Goal: Information Seeking & Learning: Learn about a topic

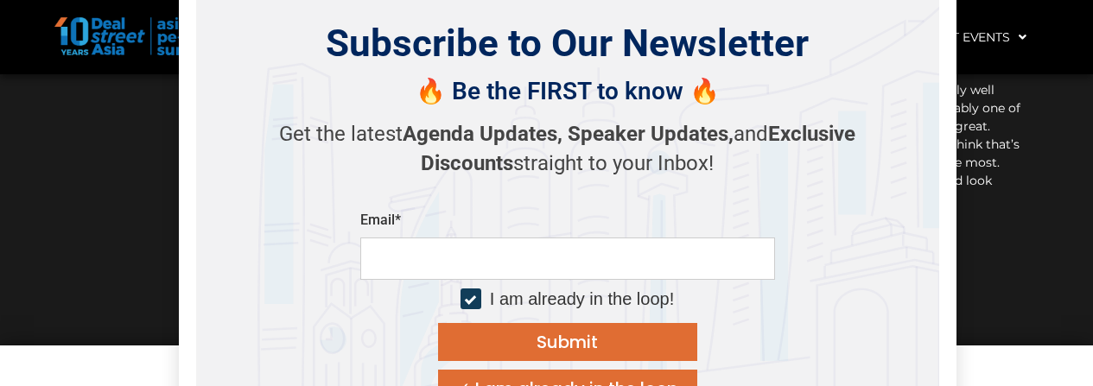
scroll to position [16175, 0]
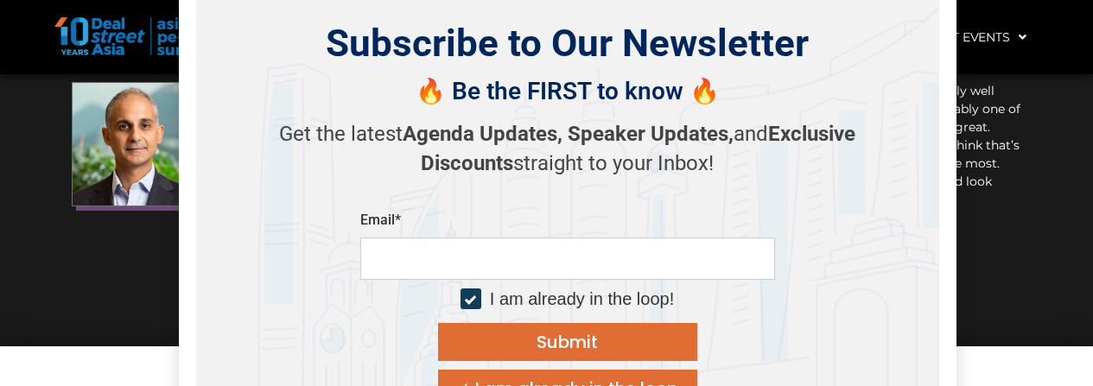
click at [544, 380] on div "✓ I am already in the loop" at bounding box center [567, 388] width 222 height 17
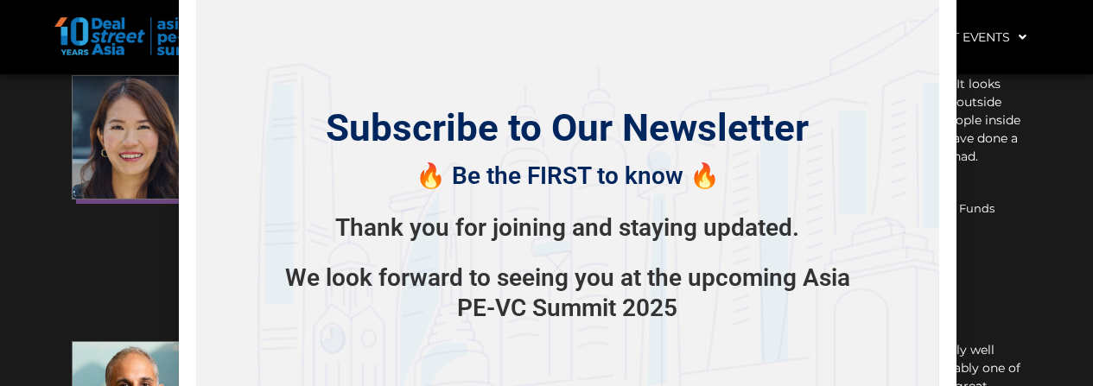
scroll to position [15571, 0]
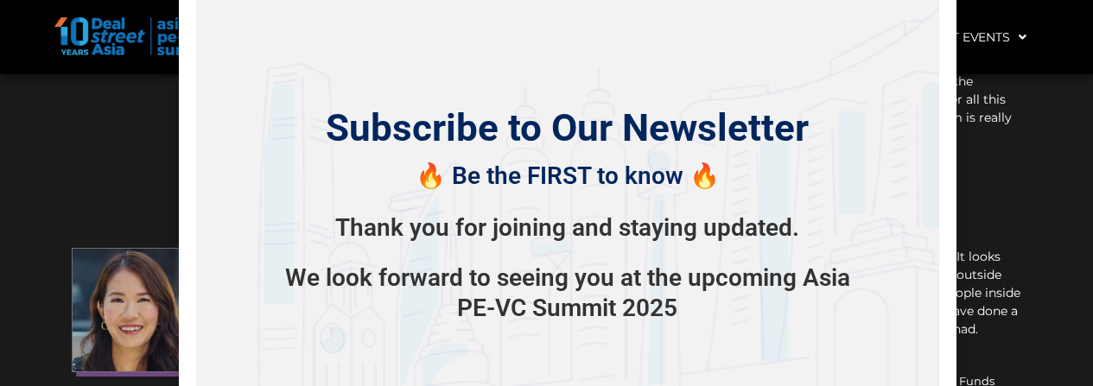
scroll to position [15830, 0]
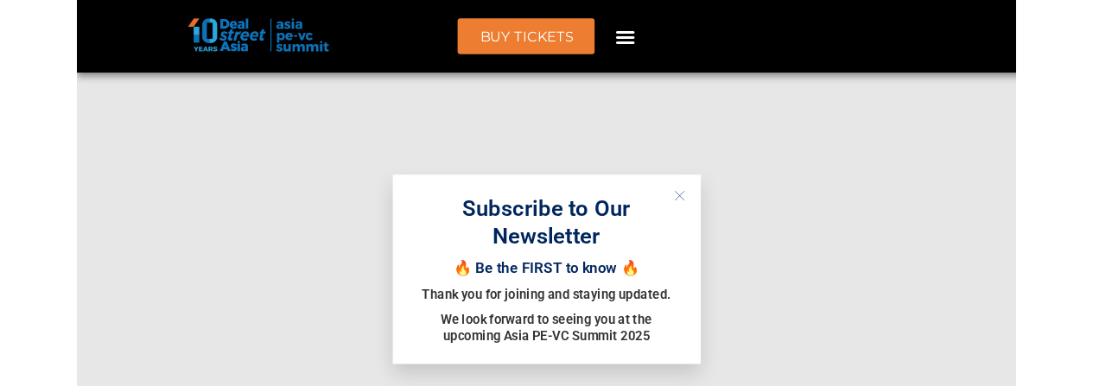
scroll to position [14797, 0]
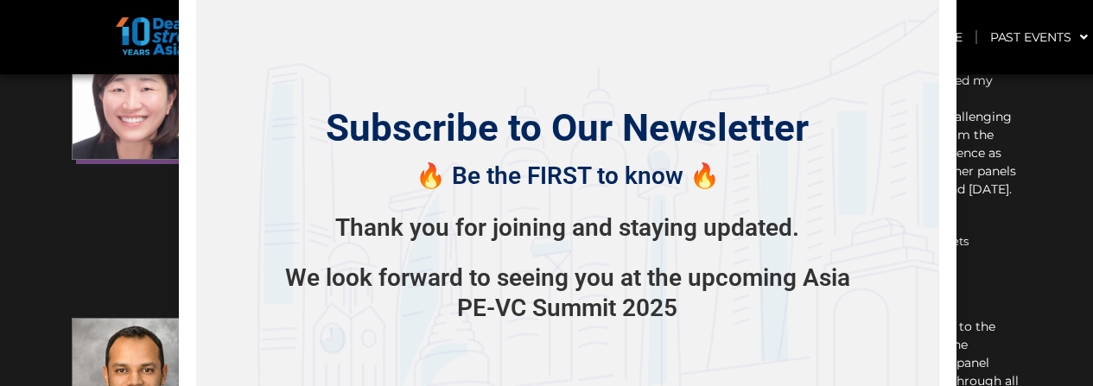
click at [529, 79] on div "Subscribe to Our Newsletter 🔥 Be the FIRST to know 🔥 Thank you for joining and …" at bounding box center [567, 214] width 743 height 480
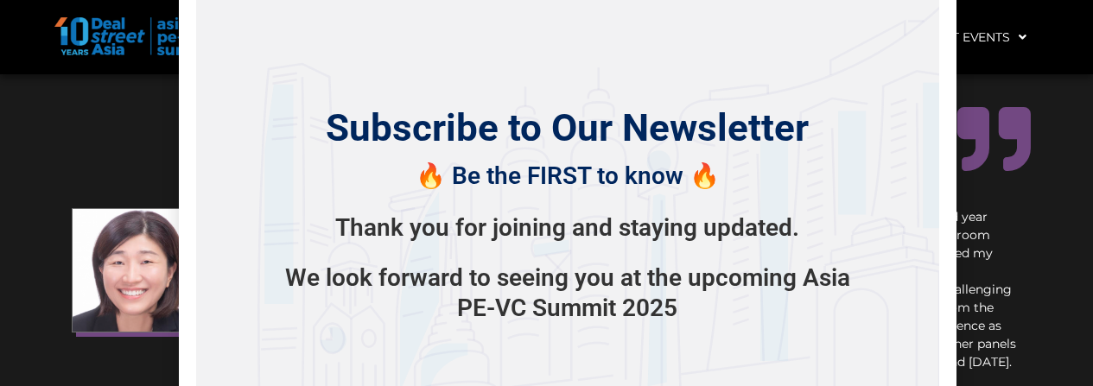
scroll to position [14538, 0]
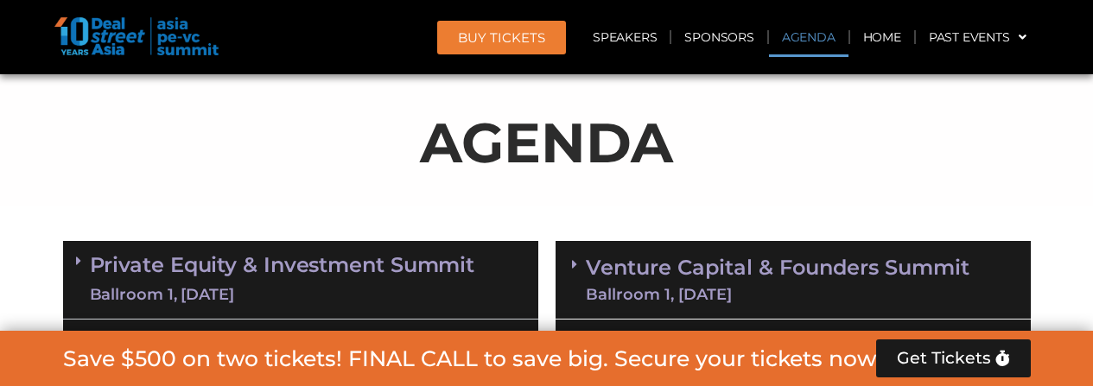
scroll to position [1081, 0]
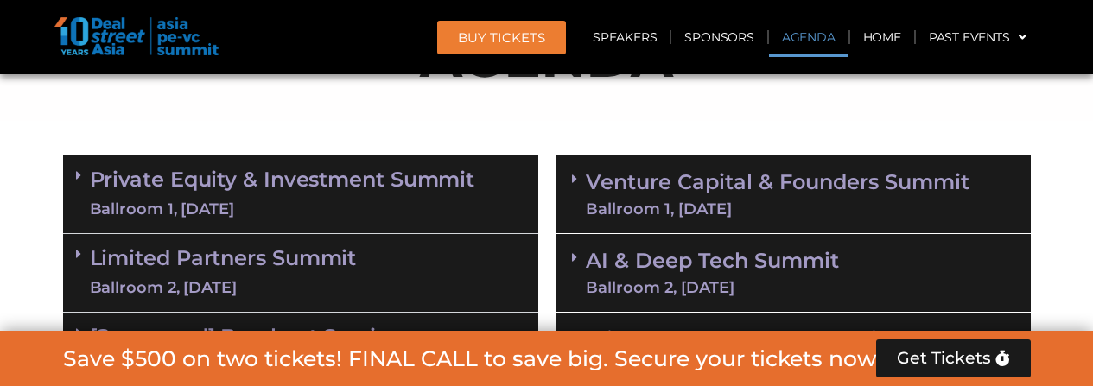
click at [302, 205] on div "Ballroom 1, [DATE]" at bounding box center [282, 210] width 385 height 22
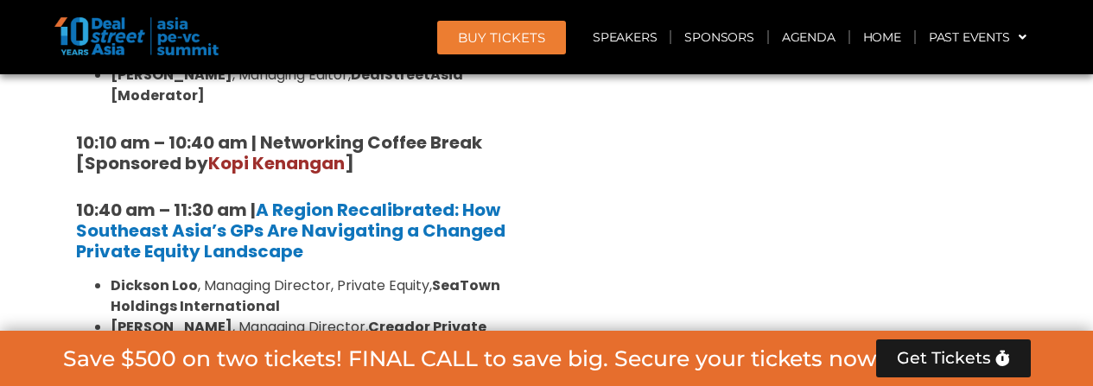
scroll to position [995, 0]
